Goal: Task Accomplishment & Management: Manage account settings

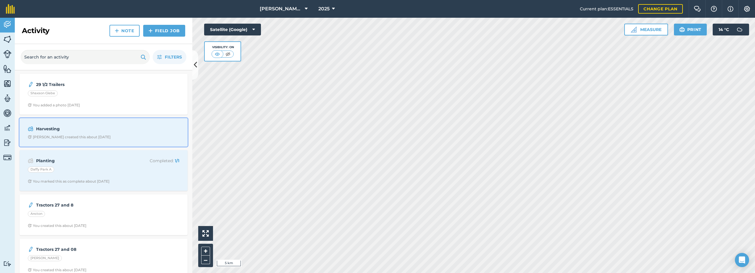
click at [108, 124] on div "Harvesting [PERSON_NAME] created this about [DATE]" at bounding box center [103, 132] width 161 height 21
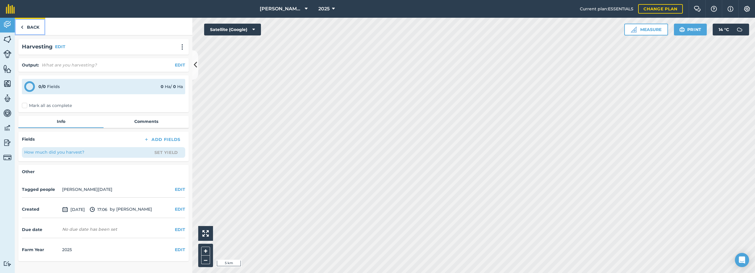
click at [22, 26] on img at bounding box center [22, 27] width 3 height 7
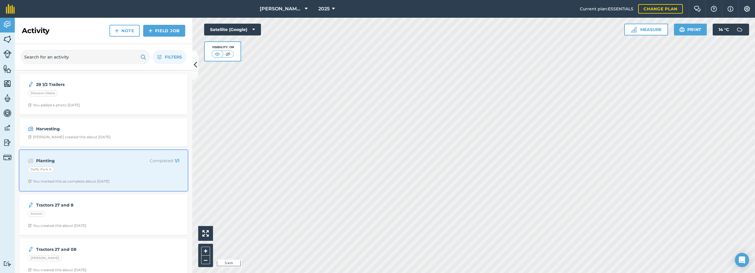
click at [122, 163] on strong "Planting" at bounding box center [83, 161] width 94 height 7
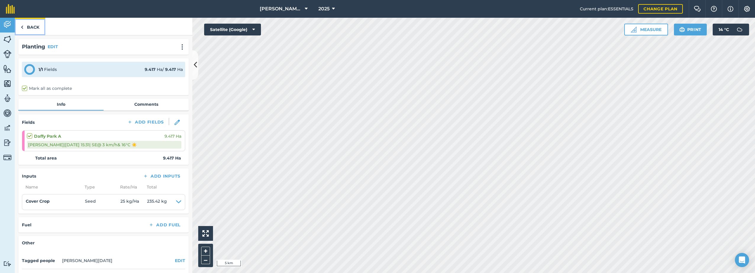
click at [30, 26] on link "Back" at bounding box center [30, 26] width 30 height 17
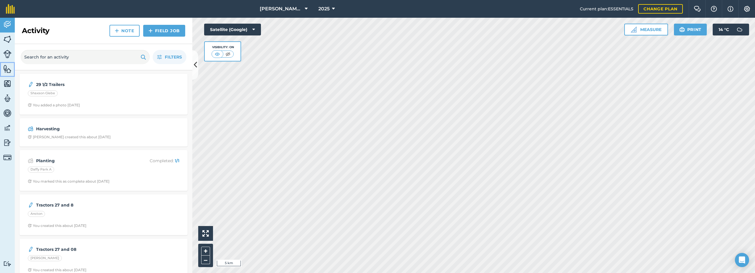
click at [8, 71] on img at bounding box center [7, 69] width 8 height 9
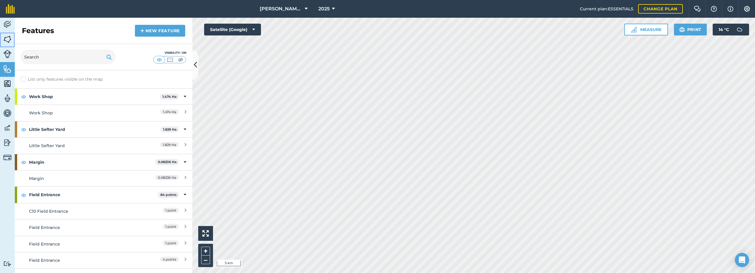
click at [6, 37] on img at bounding box center [7, 39] width 8 height 9
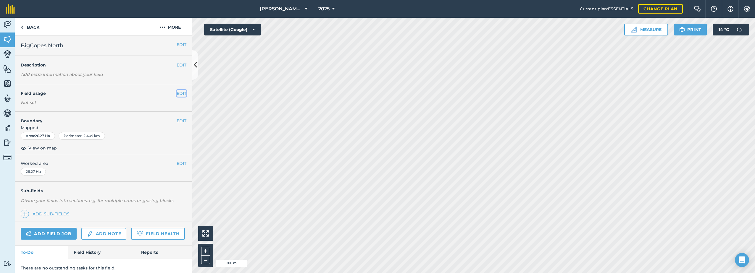
click at [177, 92] on button "EDIT" at bounding box center [182, 93] width 10 height 7
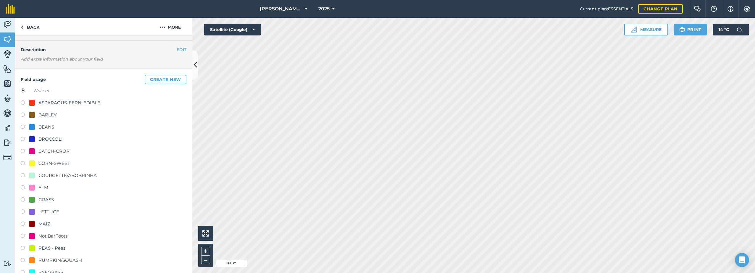
scroll to position [118, 0]
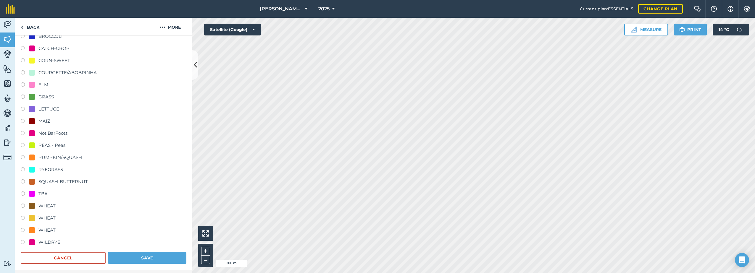
click at [38, 207] on div "WHEAT" at bounding box center [46, 206] width 17 height 7
radio input "true"
radio input "false"
click at [142, 260] on button "Save" at bounding box center [147, 258] width 78 height 12
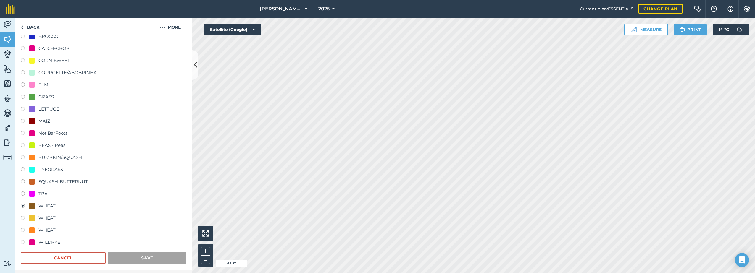
scroll to position [22, 0]
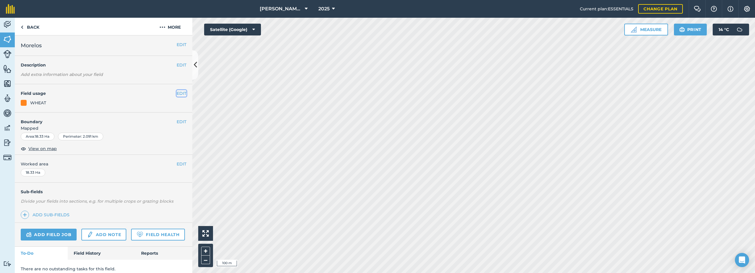
click at [181, 94] on button "EDIT" at bounding box center [182, 93] width 10 height 7
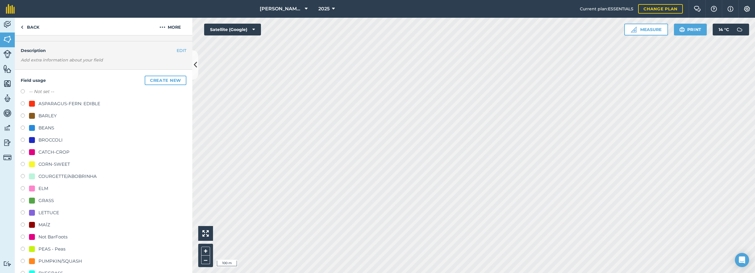
scroll to position [89, 0]
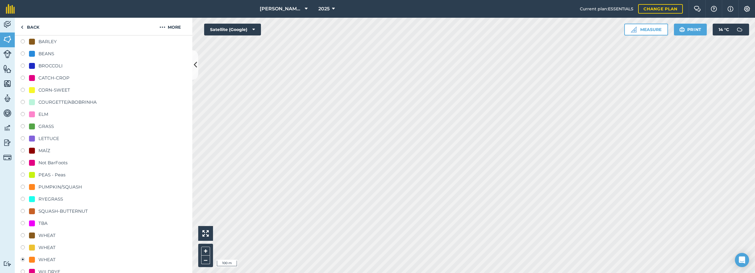
click at [48, 234] on div "WHEAT" at bounding box center [46, 235] width 17 height 7
radio input "true"
radio input "false"
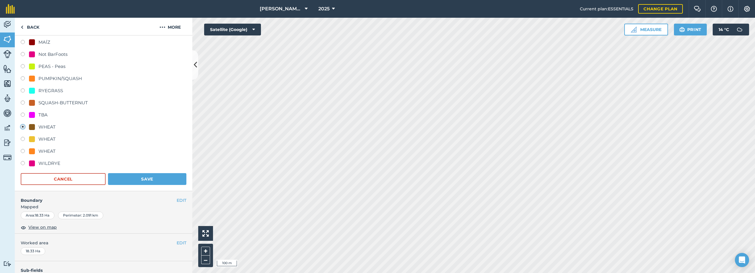
scroll to position [207, 0]
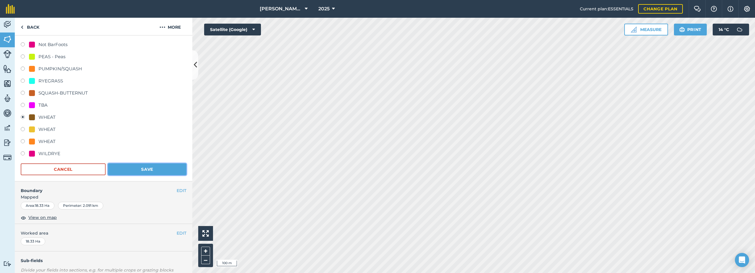
click at [133, 167] on button "Save" at bounding box center [147, 170] width 78 height 12
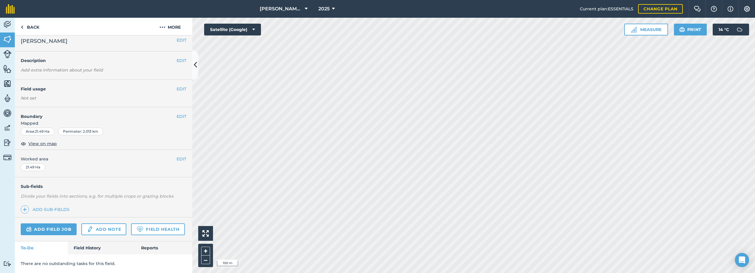
scroll to position [21, 0]
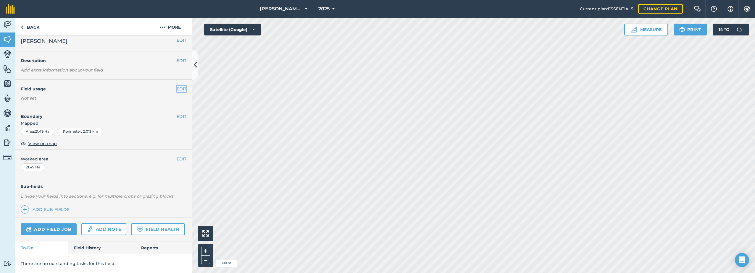
click at [177, 86] on button "EDIT" at bounding box center [182, 89] width 10 height 7
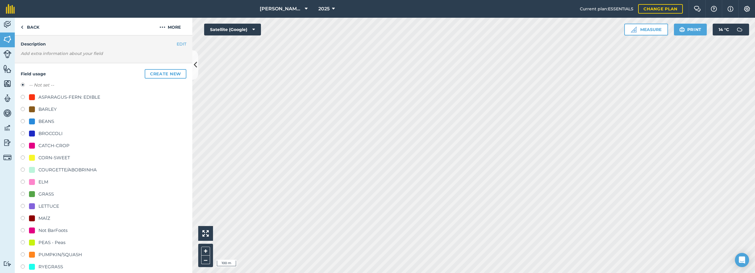
click at [48, 145] on div "CATCH-CROP" at bounding box center [53, 145] width 31 height 7
radio input "true"
radio input "false"
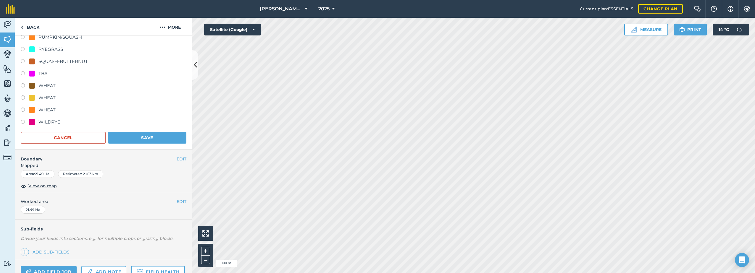
scroll to position [258, 0]
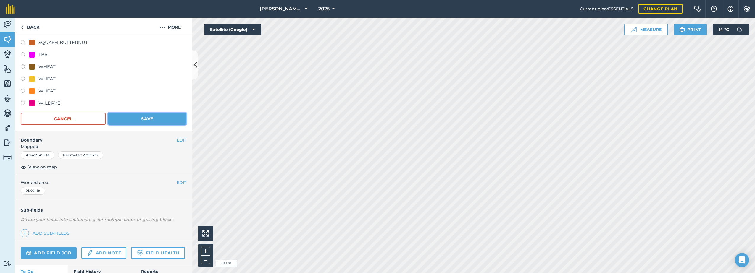
click at [135, 119] on button "Save" at bounding box center [147, 119] width 78 height 12
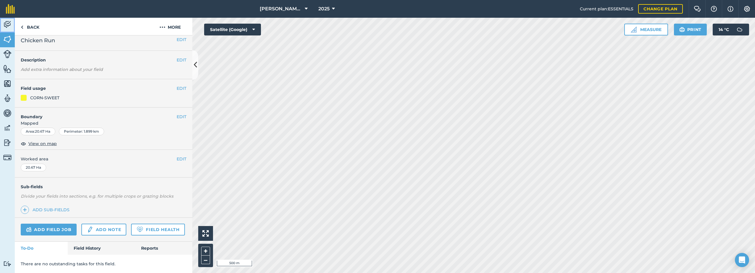
click at [9, 27] on img at bounding box center [7, 24] width 8 height 9
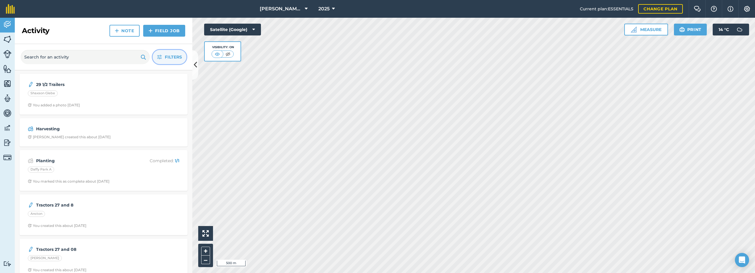
click at [173, 56] on span "Filters" at bounding box center [173, 57] width 17 height 7
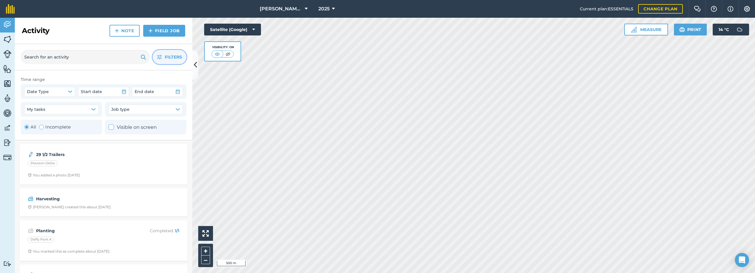
click at [173, 56] on span "Filters" at bounding box center [173, 57] width 17 height 7
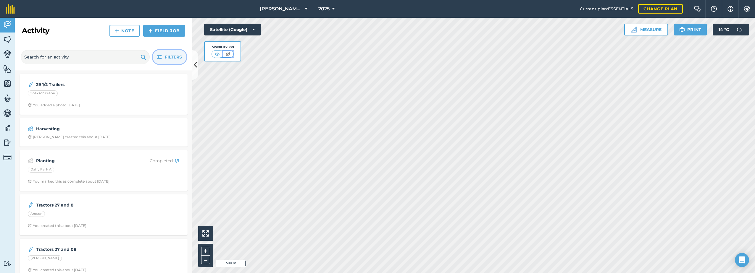
click at [227, 54] on img at bounding box center [227, 54] width 7 height 6
click at [227, 54] on img at bounding box center [228, 54] width 7 height 6
click at [218, 54] on img at bounding box center [217, 54] width 7 height 6
click at [251, 29] on button "Satellite (Google)" at bounding box center [232, 30] width 57 height 12
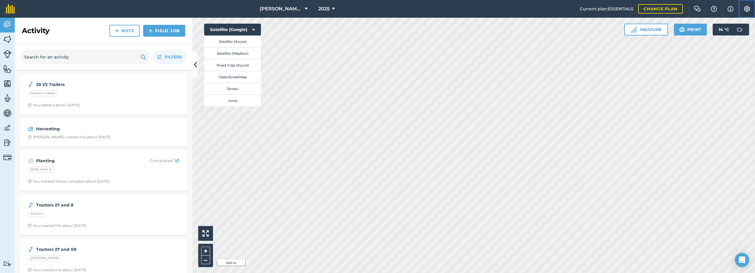
drag, startPoint x: 748, startPoint y: 2, endPoint x: 747, endPoint y: 6, distance: 3.9
click at [747, 6] on button "Settings" at bounding box center [747, 9] width 17 height 18
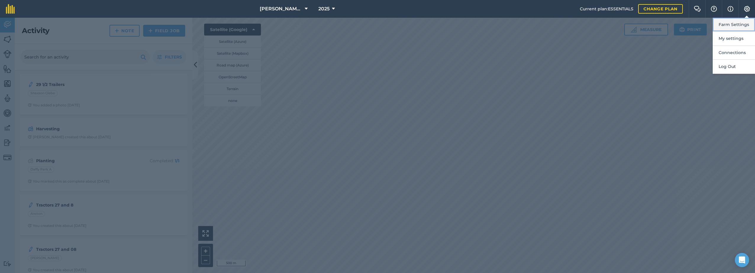
click at [742, 23] on button "Farm Settings" at bounding box center [734, 25] width 42 height 14
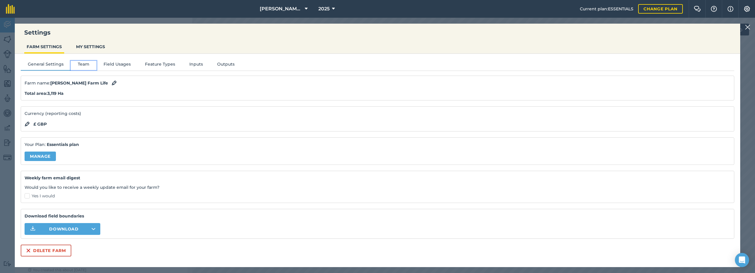
click at [85, 64] on button "Team" at bounding box center [84, 65] width 26 height 9
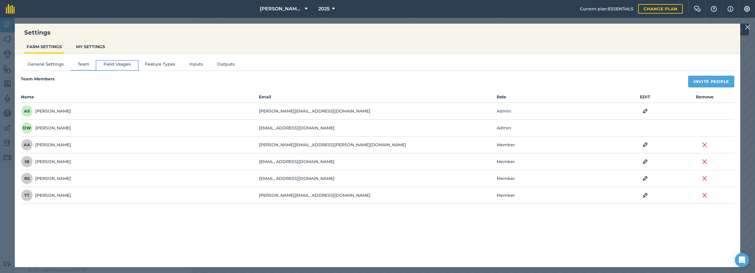
click at [109, 64] on button "Field Usages" at bounding box center [116, 65] width 41 height 9
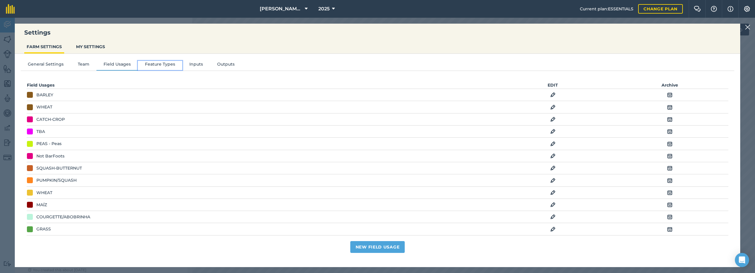
click at [167, 62] on button "Feature Types" at bounding box center [160, 65] width 44 height 9
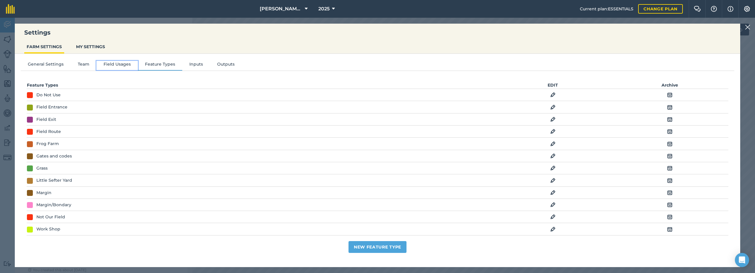
click at [112, 64] on button "Field Usages" at bounding box center [116, 65] width 41 height 9
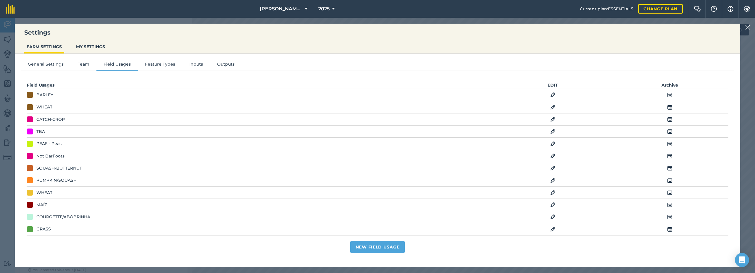
click at [48, 193] on div "WHEAT" at bounding box center [44, 193] width 16 height 7
click at [667, 190] on img at bounding box center [669, 192] width 5 height 7
click at [667, 231] on img at bounding box center [669, 229] width 5 height 7
click at [668, 230] on img at bounding box center [669, 229] width 5 height 7
click at [667, 130] on img at bounding box center [669, 131] width 5 height 7
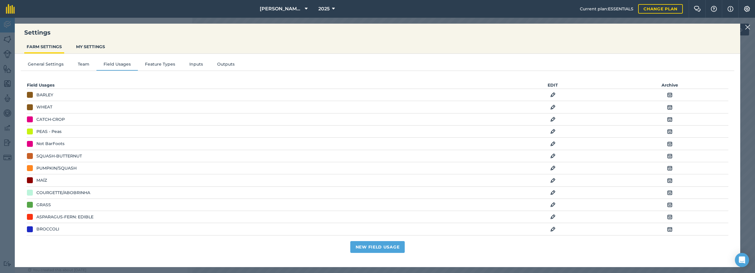
click at [667, 95] on img at bounding box center [669, 94] width 5 height 7
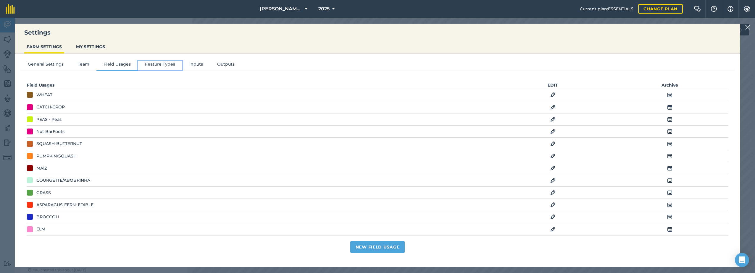
click at [159, 64] on button "Feature Types" at bounding box center [160, 65] width 44 height 9
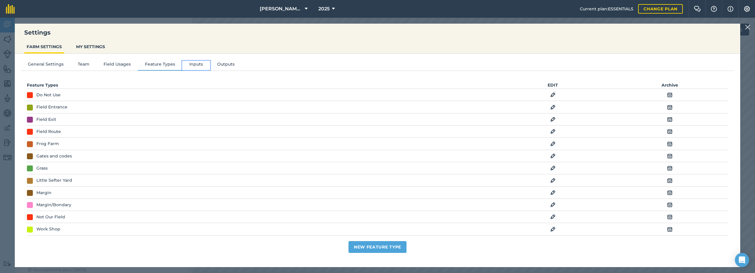
click at [197, 62] on button "Inputs" at bounding box center [196, 65] width 28 height 9
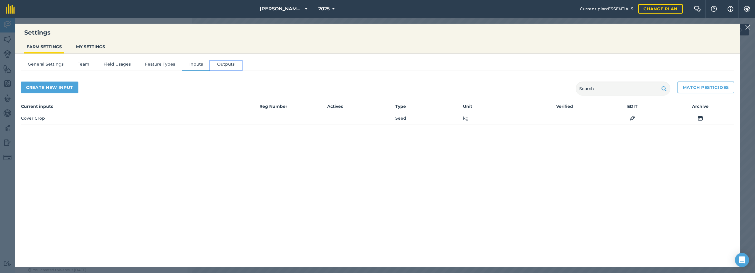
click at [223, 62] on button "Outputs" at bounding box center [226, 65] width 32 height 9
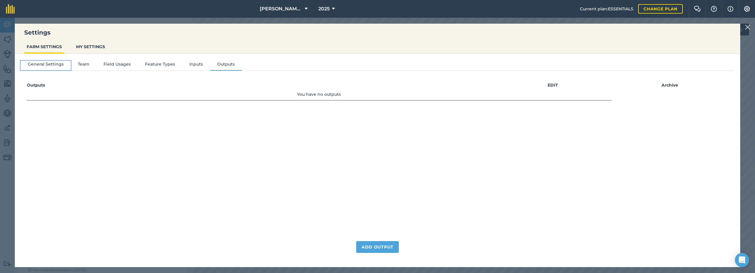
click at [41, 63] on button "General Settings" at bounding box center [46, 65] width 50 height 9
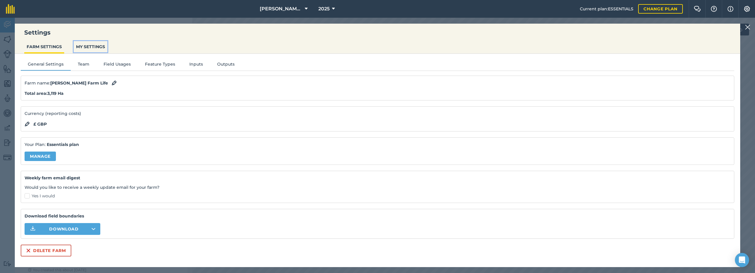
click at [83, 46] on button "MY SETTINGS" at bounding box center [91, 46] width 34 height 11
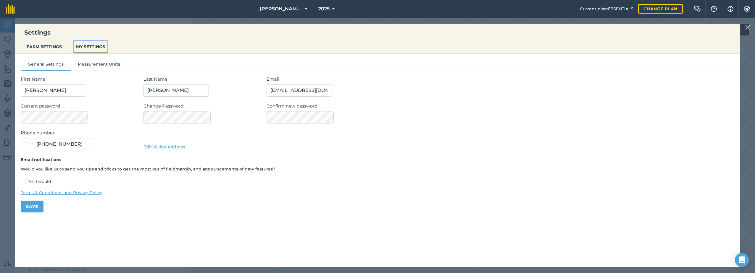
type input "07522 249260"
click at [44, 65] on button "General Settings" at bounding box center [46, 65] width 50 height 9
click at [33, 43] on button "FARM SETTINGS" at bounding box center [44, 46] width 40 height 11
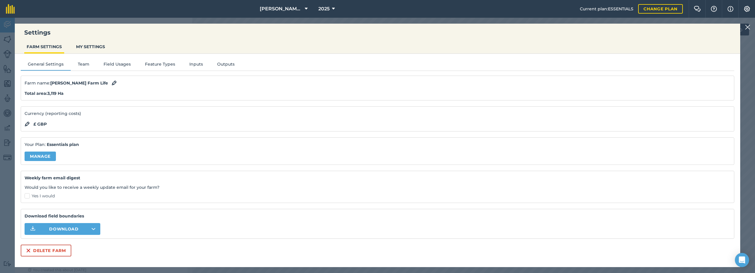
click at [747, 25] on img at bounding box center [747, 27] width 5 height 7
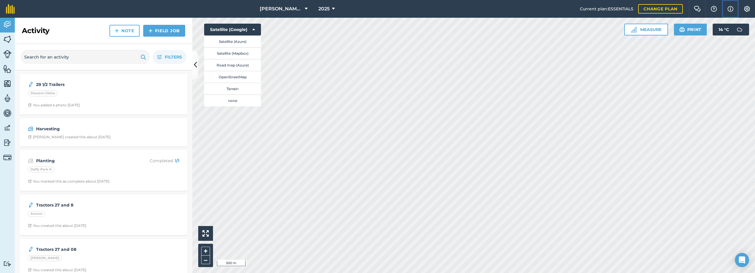
click at [729, 8] on img at bounding box center [731, 8] width 6 height 7
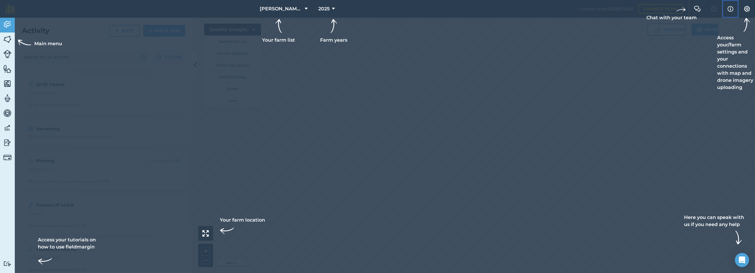
click at [729, 8] on img at bounding box center [731, 8] width 6 height 7
click at [753, 7] on button "Settings" at bounding box center [747, 9] width 17 height 18
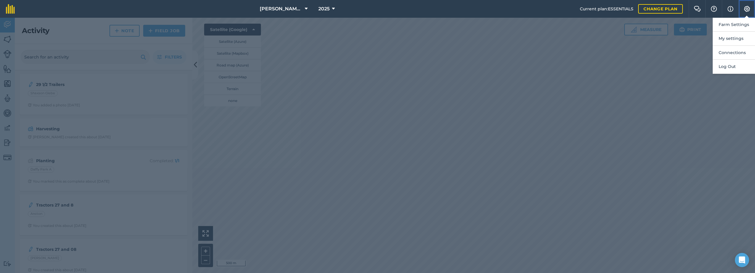
click at [752, 7] on button "Settings" at bounding box center [747, 9] width 17 height 18
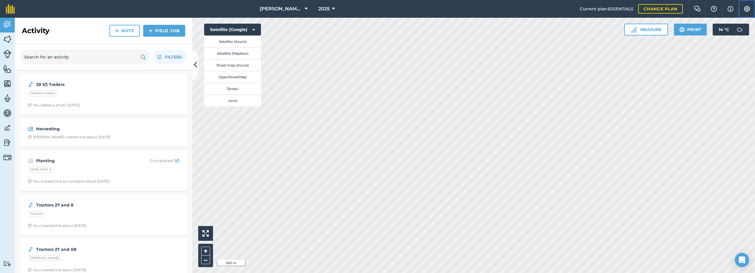
click at [743, 7] on button "Settings" at bounding box center [747, 9] width 17 height 18
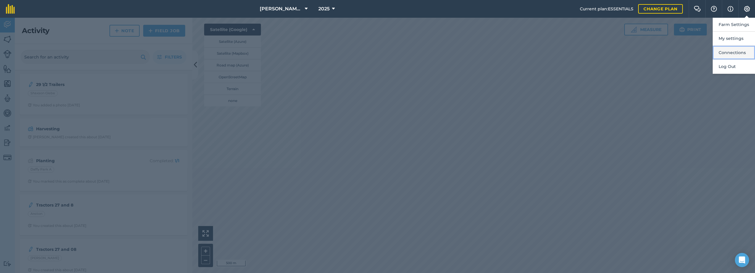
click at [733, 53] on button "Connections" at bounding box center [734, 53] width 42 height 14
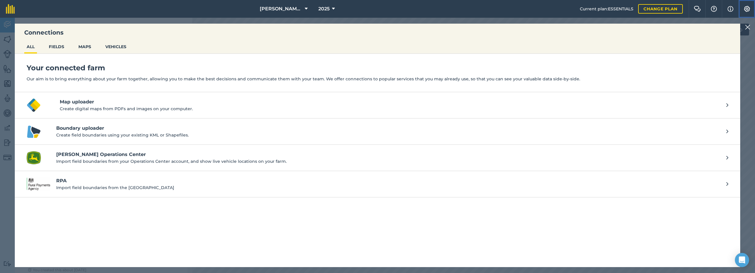
click at [749, 6] on img at bounding box center [747, 9] width 7 height 6
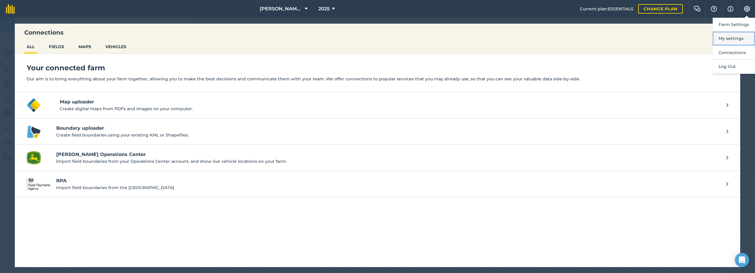
click at [739, 37] on button "My settings" at bounding box center [734, 39] width 42 height 14
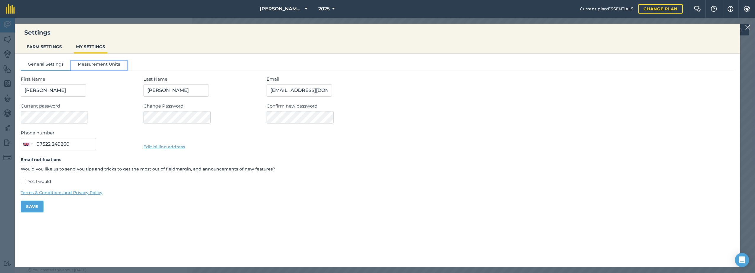
click at [90, 62] on button "Measurement Units" at bounding box center [99, 65] width 57 height 9
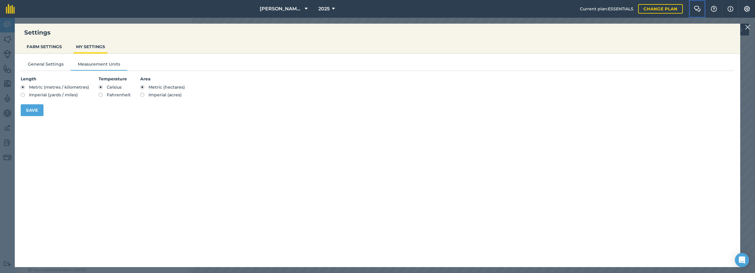
click at [697, 8] on img at bounding box center [697, 9] width 7 height 6
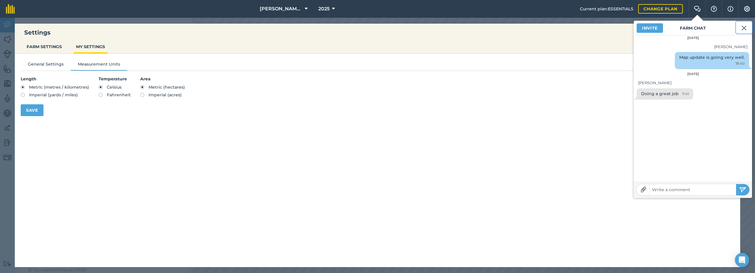
click at [742, 29] on img at bounding box center [744, 28] width 5 height 7
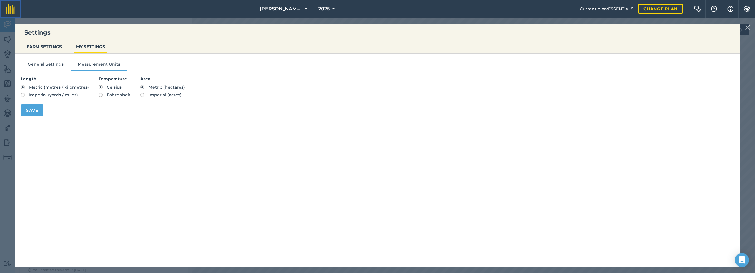
click at [4, 12] on link at bounding box center [10, 9] width 21 height 18
click at [749, 25] on img at bounding box center [747, 27] width 5 height 7
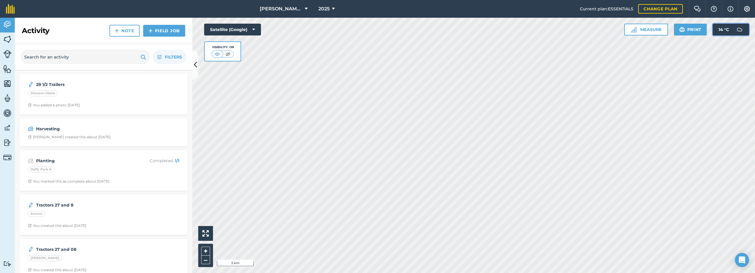
click at [739, 29] on img at bounding box center [740, 30] width 12 height 12
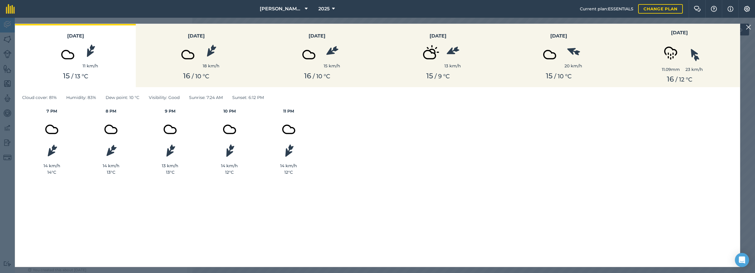
click at [746, 27] on img at bounding box center [748, 27] width 5 height 7
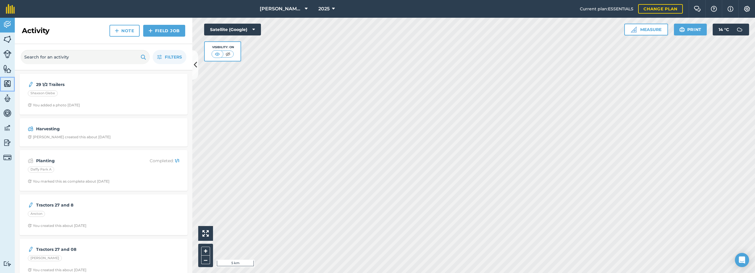
click at [3, 80] on link "Maps" at bounding box center [7, 84] width 15 height 15
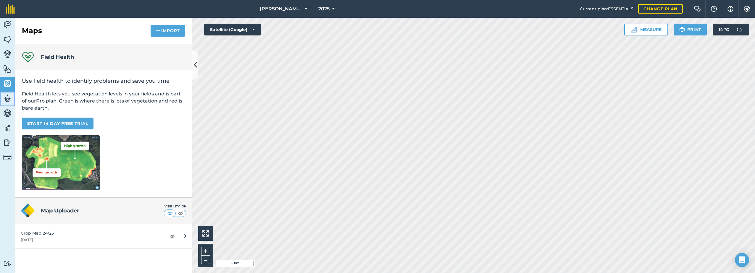
click at [8, 100] on img at bounding box center [7, 98] width 8 height 9
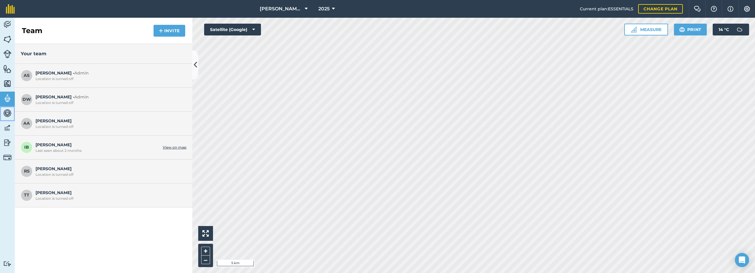
click at [10, 115] on img at bounding box center [7, 113] width 8 height 9
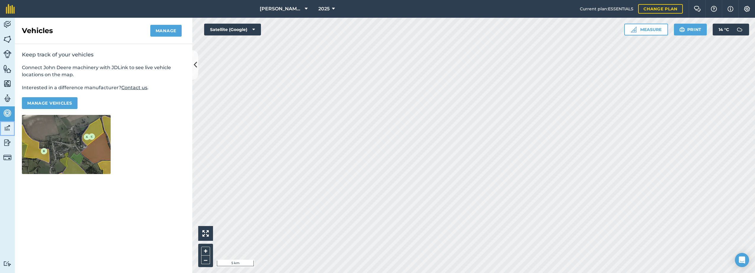
click at [8, 131] on img at bounding box center [7, 128] width 8 height 9
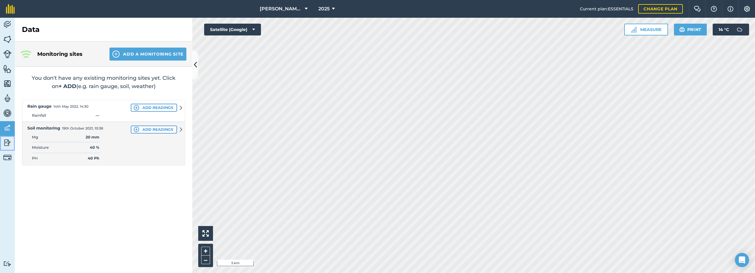
click at [12, 145] on link "Reporting" at bounding box center [7, 143] width 15 height 15
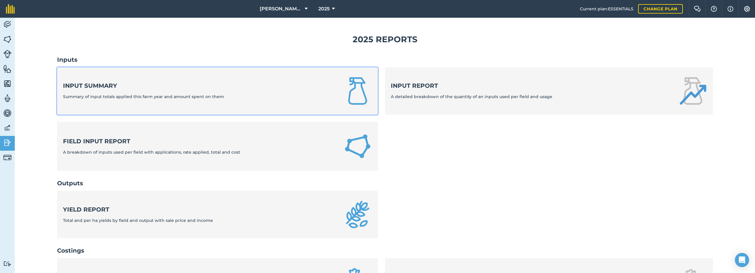
click at [330, 83] on link "Input summary Summary of input totals applied this farm year and amount spent o…" at bounding box center [217, 90] width 321 height 47
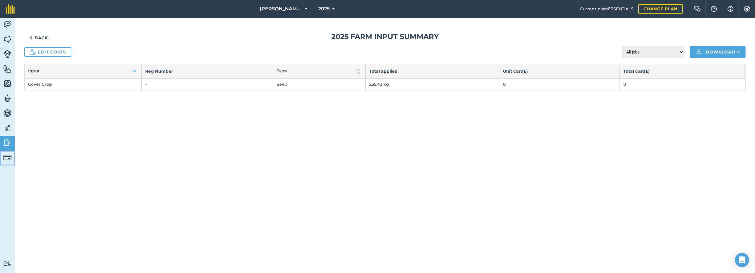
click at [3, 157] on img at bounding box center [7, 158] width 8 height 8
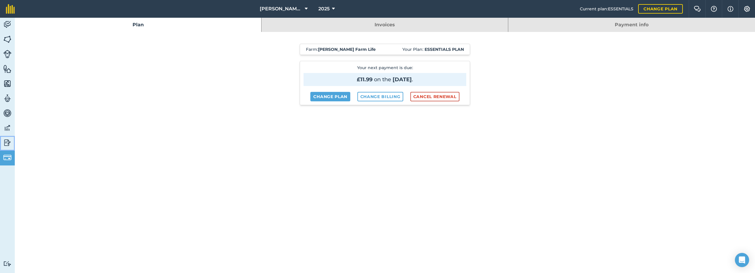
click at [9, 140] on img at bounding box center [7, 142] width 8 height 9
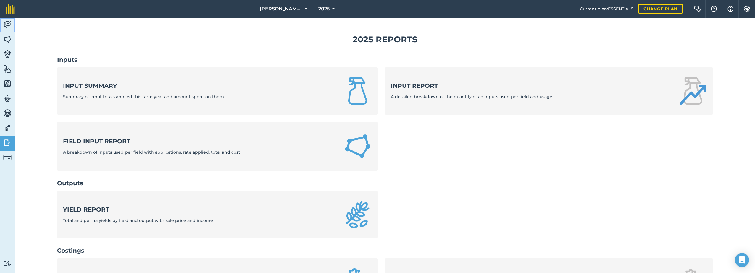
click at [5, 25] on img at bounding box center [7, 24] width 8 height 9
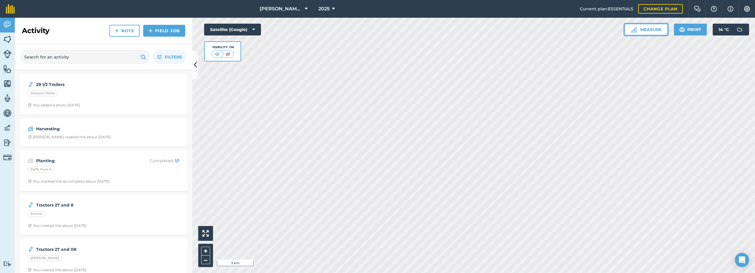
click at [643, 28] on button "Measure" at bounding box center [646, 30] width 44 height 12
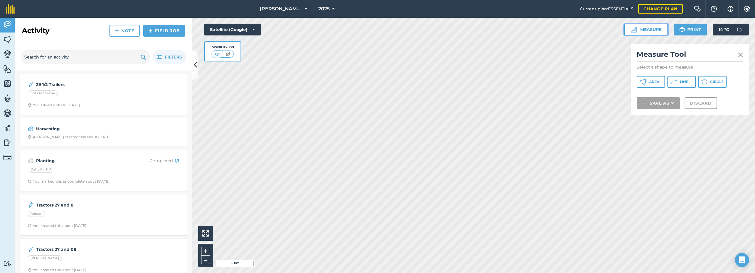
click at [643, 28] on button "Measure" at bounding box center [646, 30] width 44 height 12
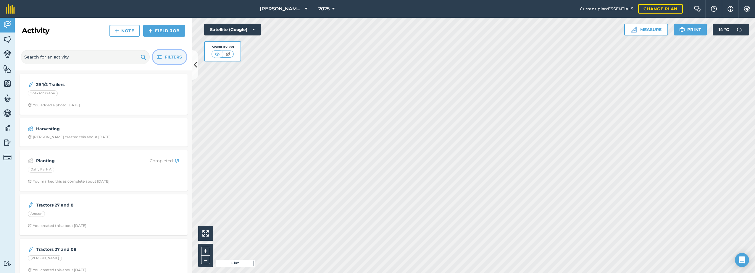
click at [173, 56] on span "Filters" at bounding box center [173, 57] width 17 height 7
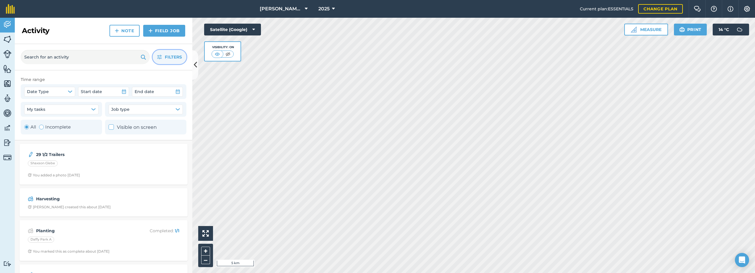
click at [168, 57] on span "Filters" at bounding box center [173, 57] width 17 height 7
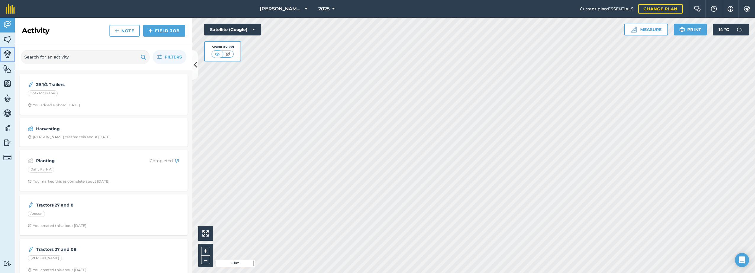
click at [7, 50] on img at bounding box center [7, 54] width 8 height 8
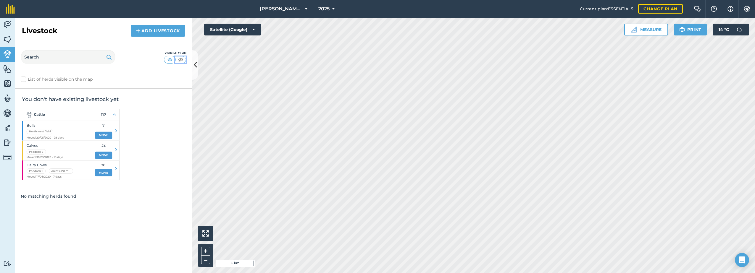
click at [181, 59] on img at bounding box center [180, 60] width 7 height 6
click at [0, 67] on html "[PERSON_NAME] Farm Life 2025 Current plan : ESSENTIALS Change plan Farm Chat He…" at bounding box center [377, 136] width 755 height 273
click at [1, 68] on link "Features" at bounding box center [7, 69] width 15 height 15
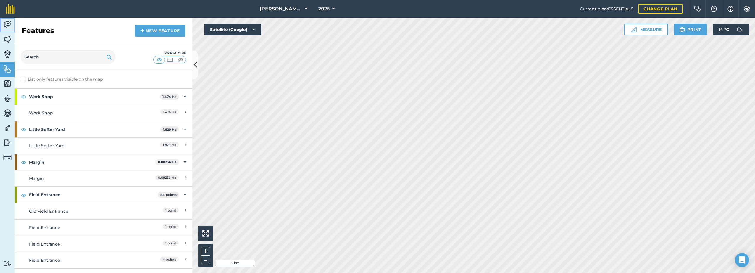
click at [7, 22] on img at bounding box center [7, 24] width 8 height 9
